Goal: Task Accomplishment & Management: Use online tool/utility

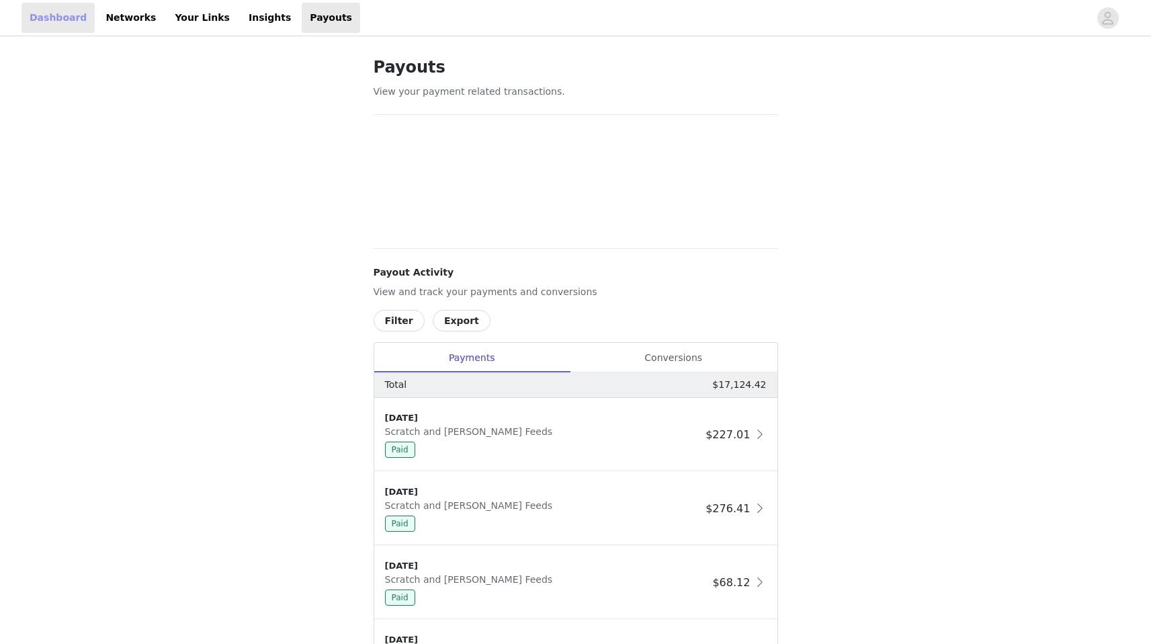
click at [79, 17] on link "Dashboard" at bounding box center [57, 18] width 73 height 30
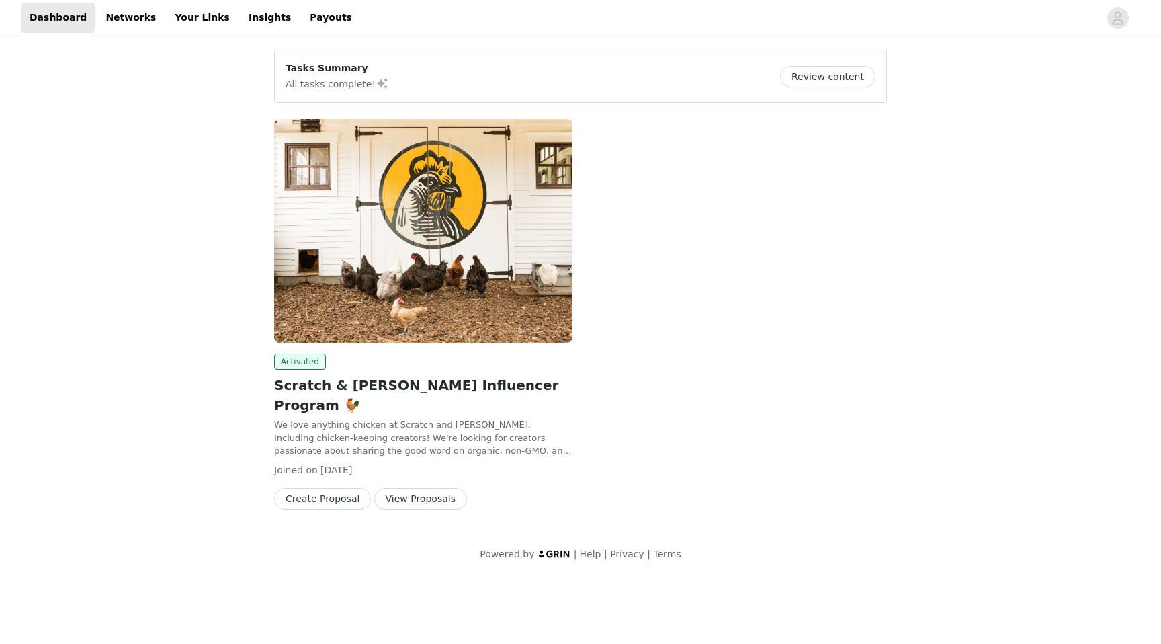
click at [474, 310] on img at bounding box center [423, 231] width 298 height 224
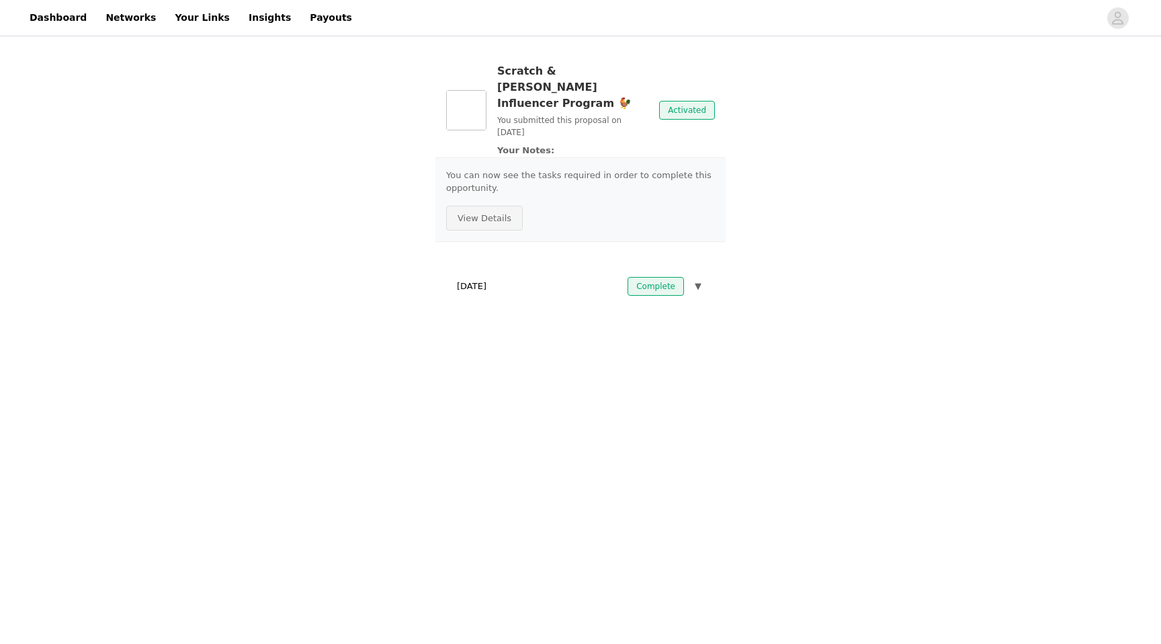
click at [484, 206] on button "View Details" at bounding box center [484, 219] width 77 height 26
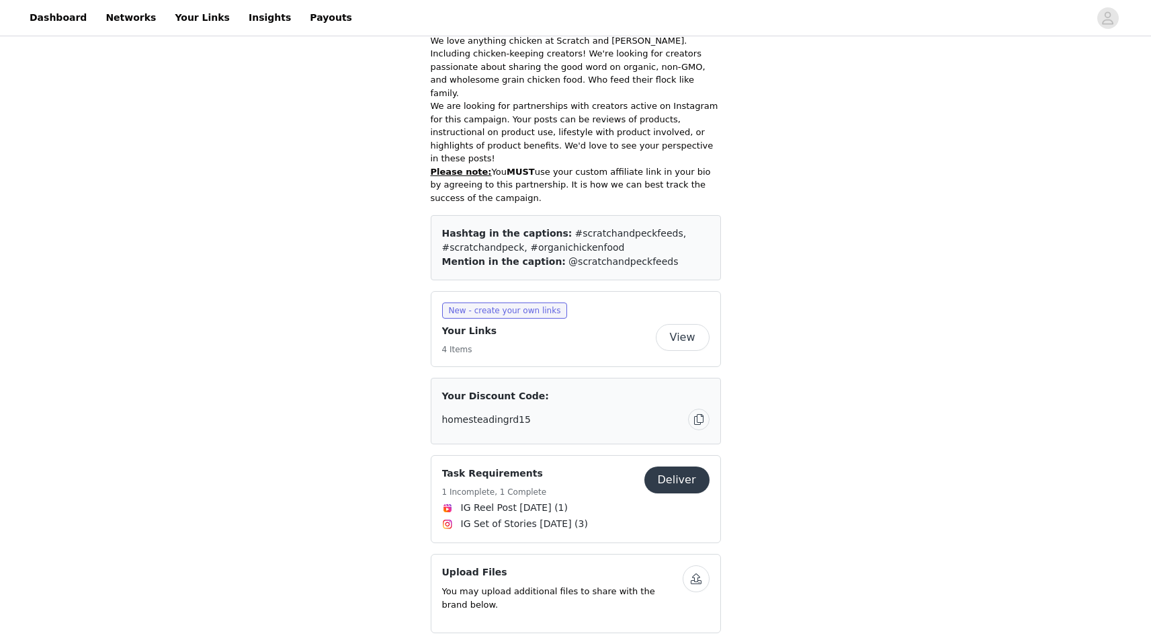
scroll to position [351, 0]
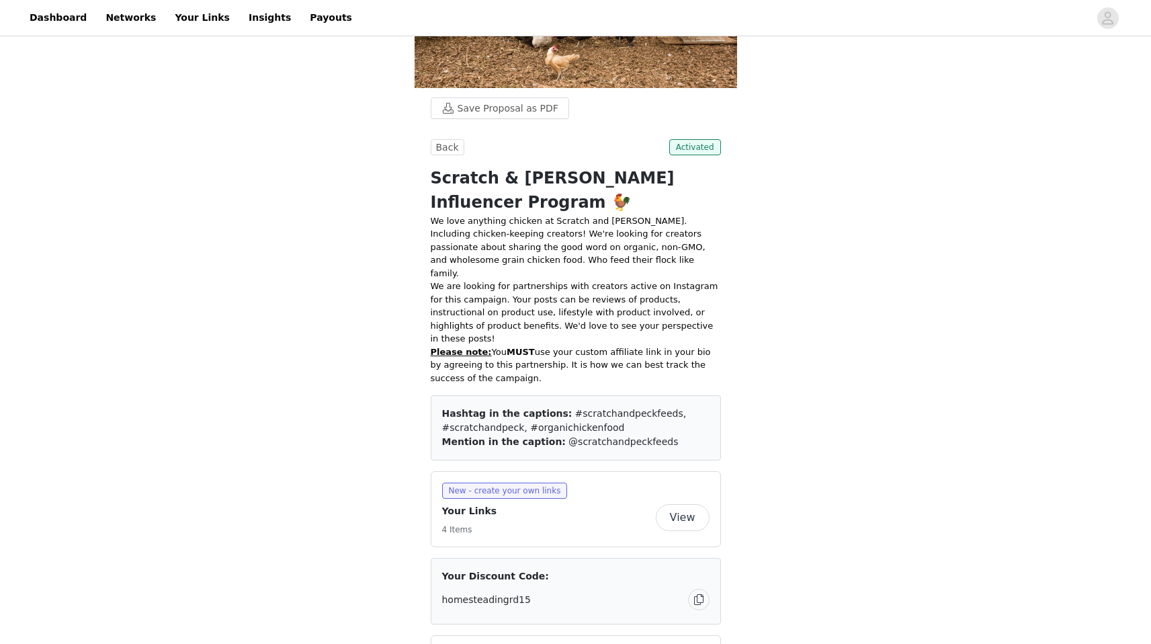
scroll to position [161, 0]
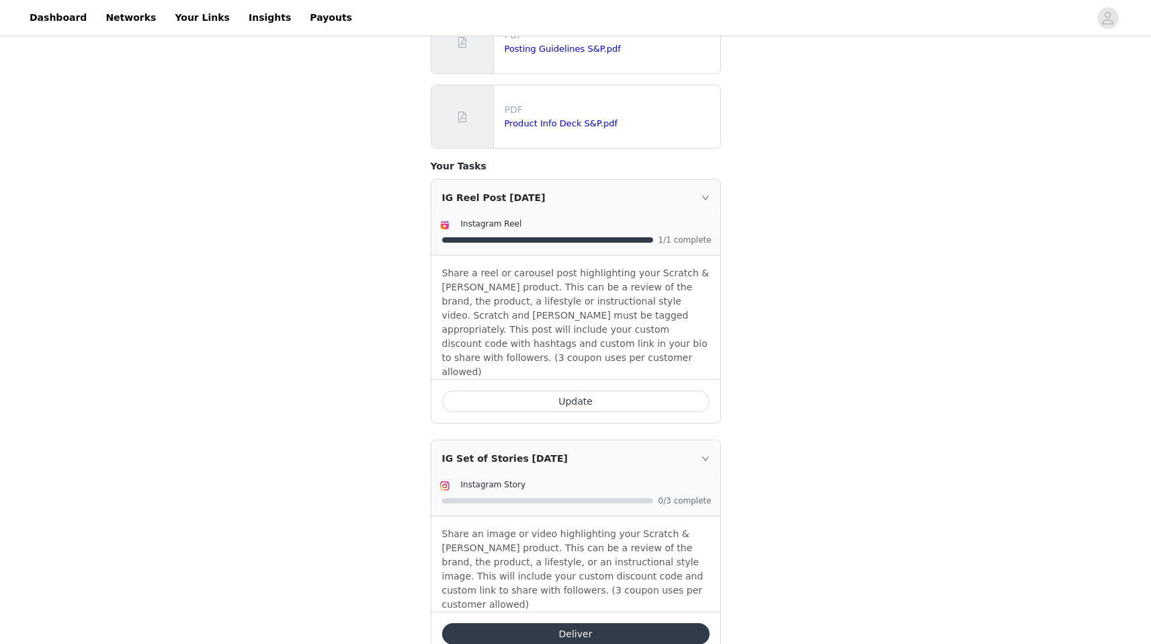
scroll to position [259, 0]
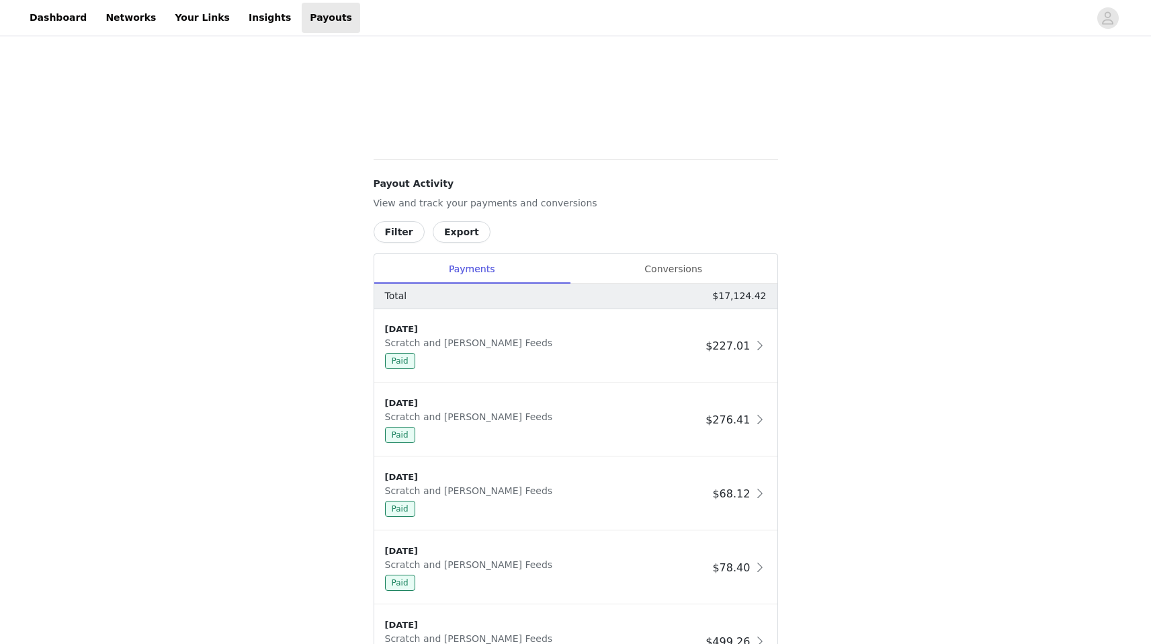
scroll to position [584, 0]
